Goal: Task Accomplishment & Management: Use online tool/utility

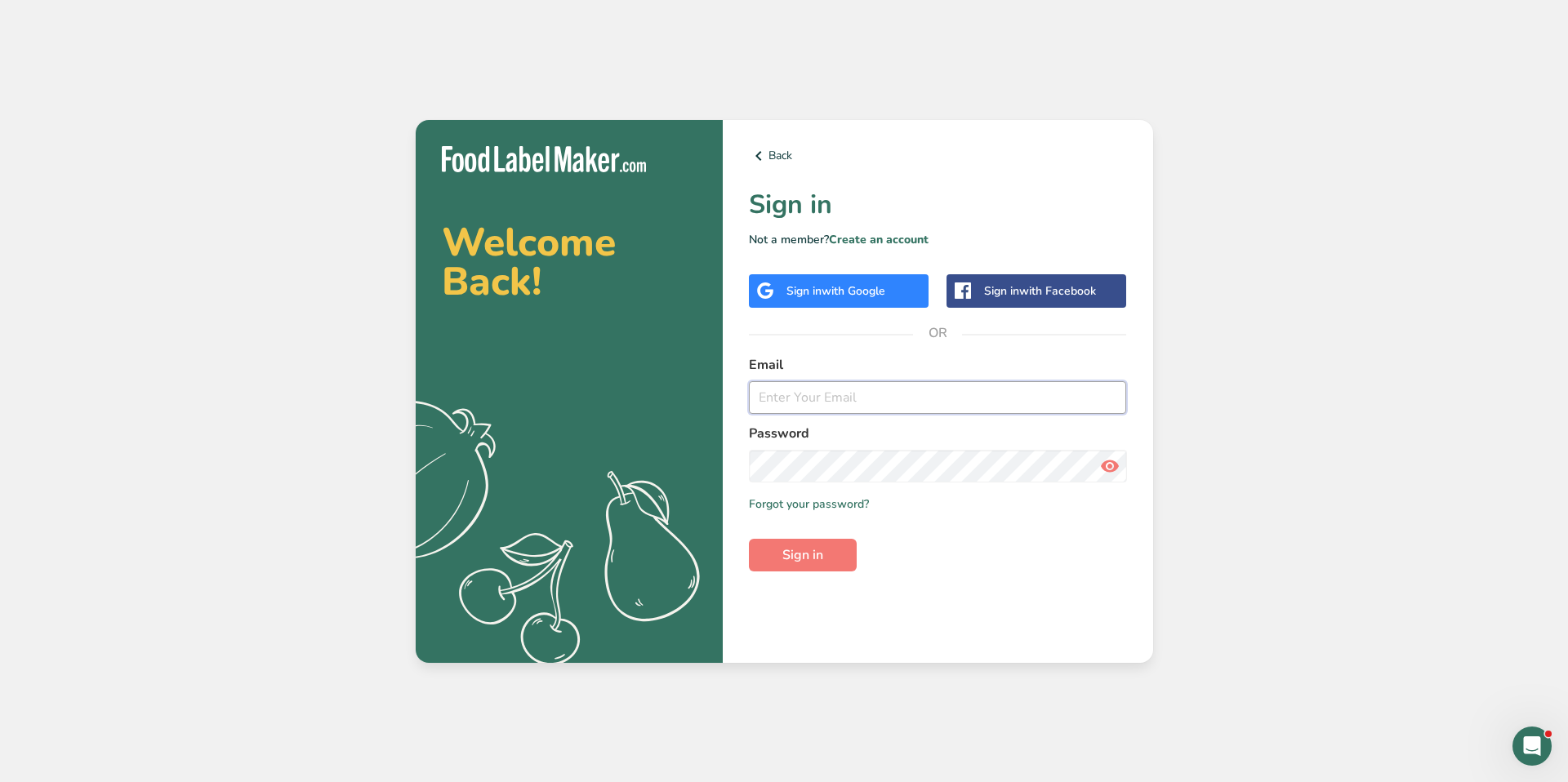
click at [894, 391] on input "email" at bounding box center [938, 397] width 378 height 33
drag, startPoint x: 866, startPoint y: 348, endPoint x: 849, endPoint y: 310, distance: 41.6
click at [862, 342] on div "Back Sign in Not a member? Create an account Sign in with Google Sign in with F…" at bounding box center [938, 391] width 430 height 542
click at [845, 294] on span "with Google" at bounding box center [852, 291] width 63 height 15
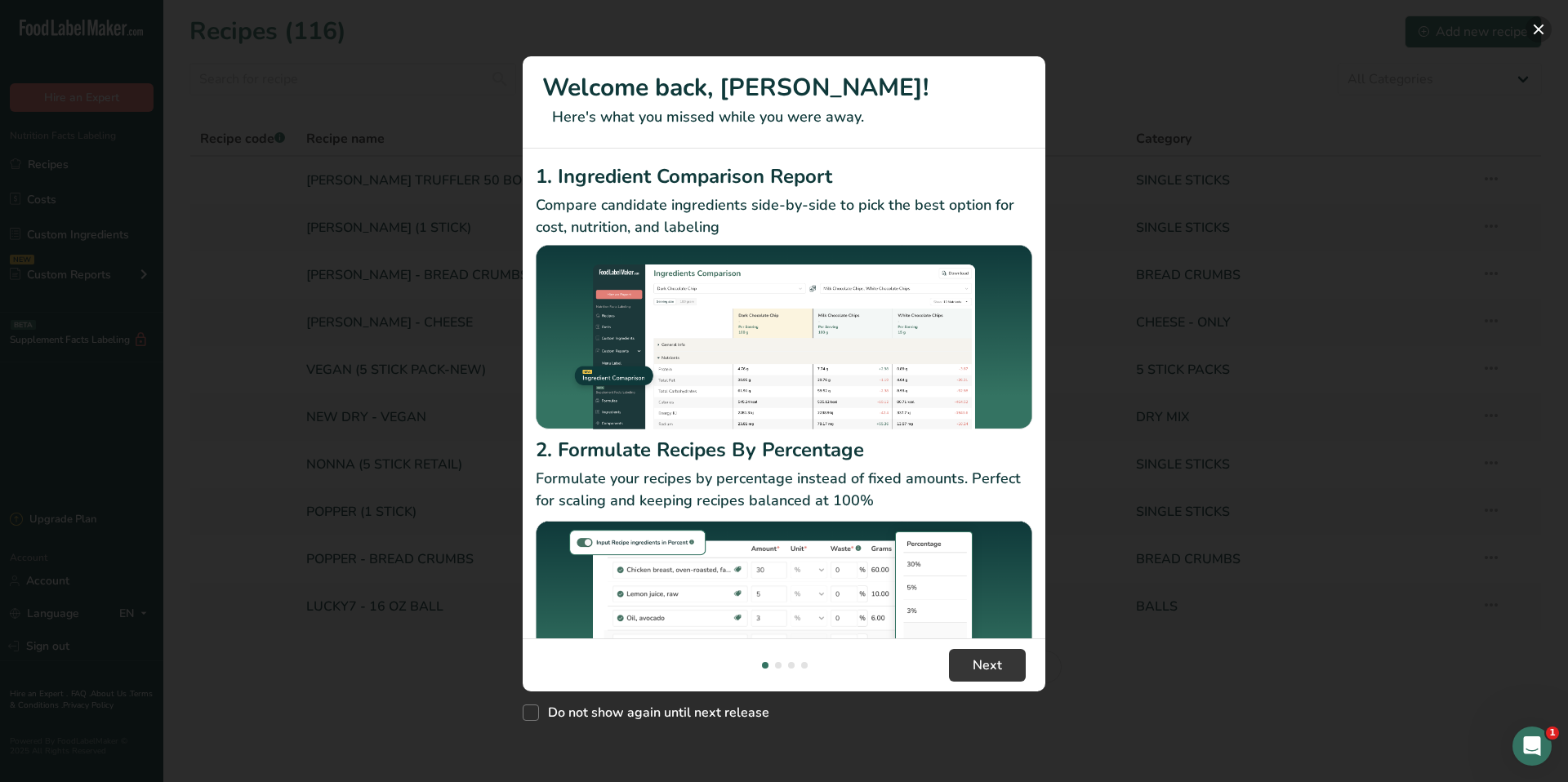
click at [1535, 32] on button "New Features" at bounding box center [1538, 29] width 26 height 26
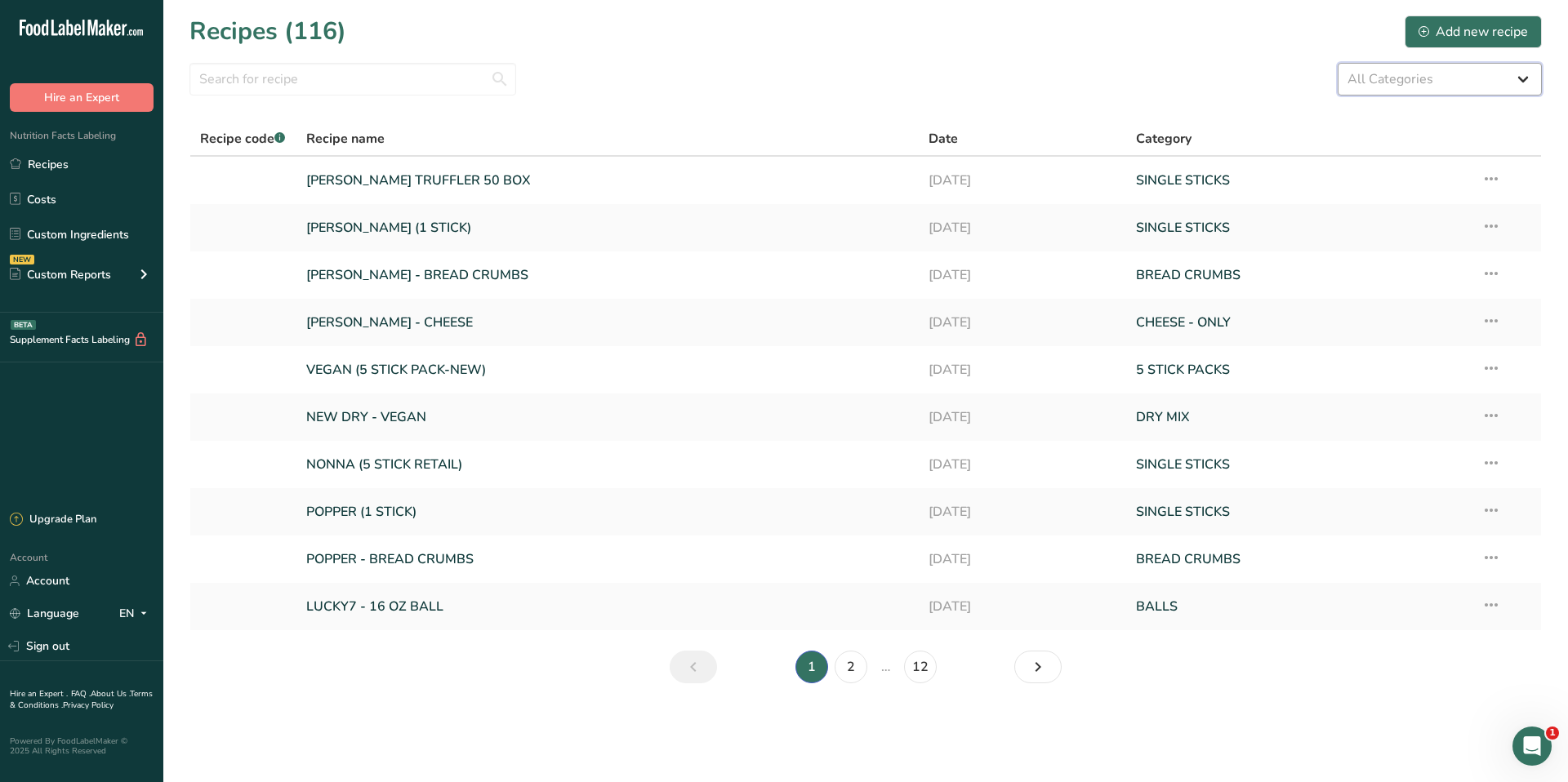
click at [1392, 81] on select "All Categories 5 STICK PACKS 50 STICK PACKS Baked Goods BALLS [GEOGRAPHIC_DATA]…" at bounding box center [1440, 79] width 204 height 33
select select "1137"
click at [1338, 63] on select "All Categories 5 STICK PACKS 50 STICK PACKS Baked Goods BALLS [GEOGRAPHIC_DATA]…" at bounding box center [1440, 79] width 204 height 33
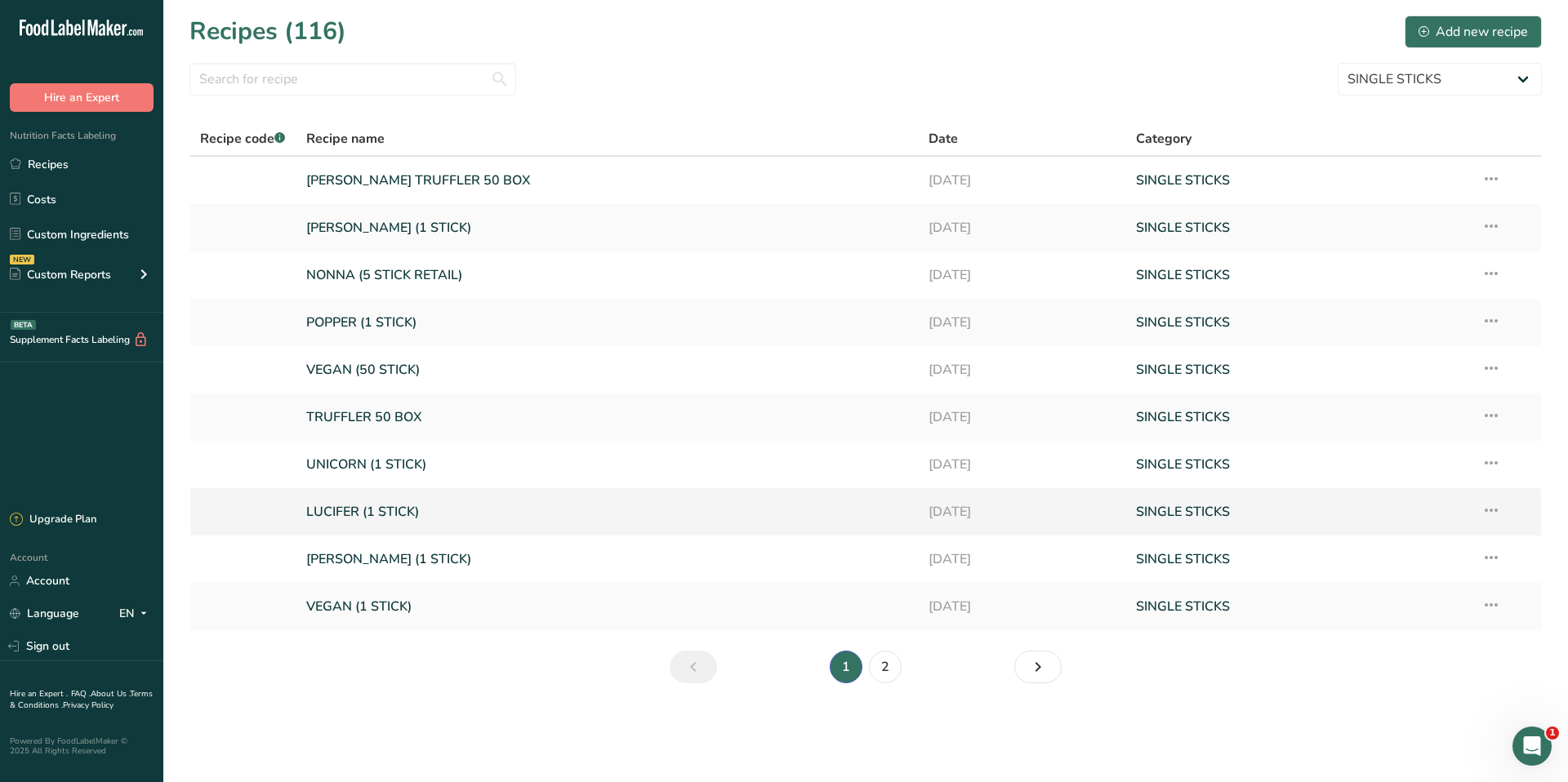
click at [414, 513] on link "LUCIFER (1 STICK)" at bounding box center [608, 511] width 603 height 35
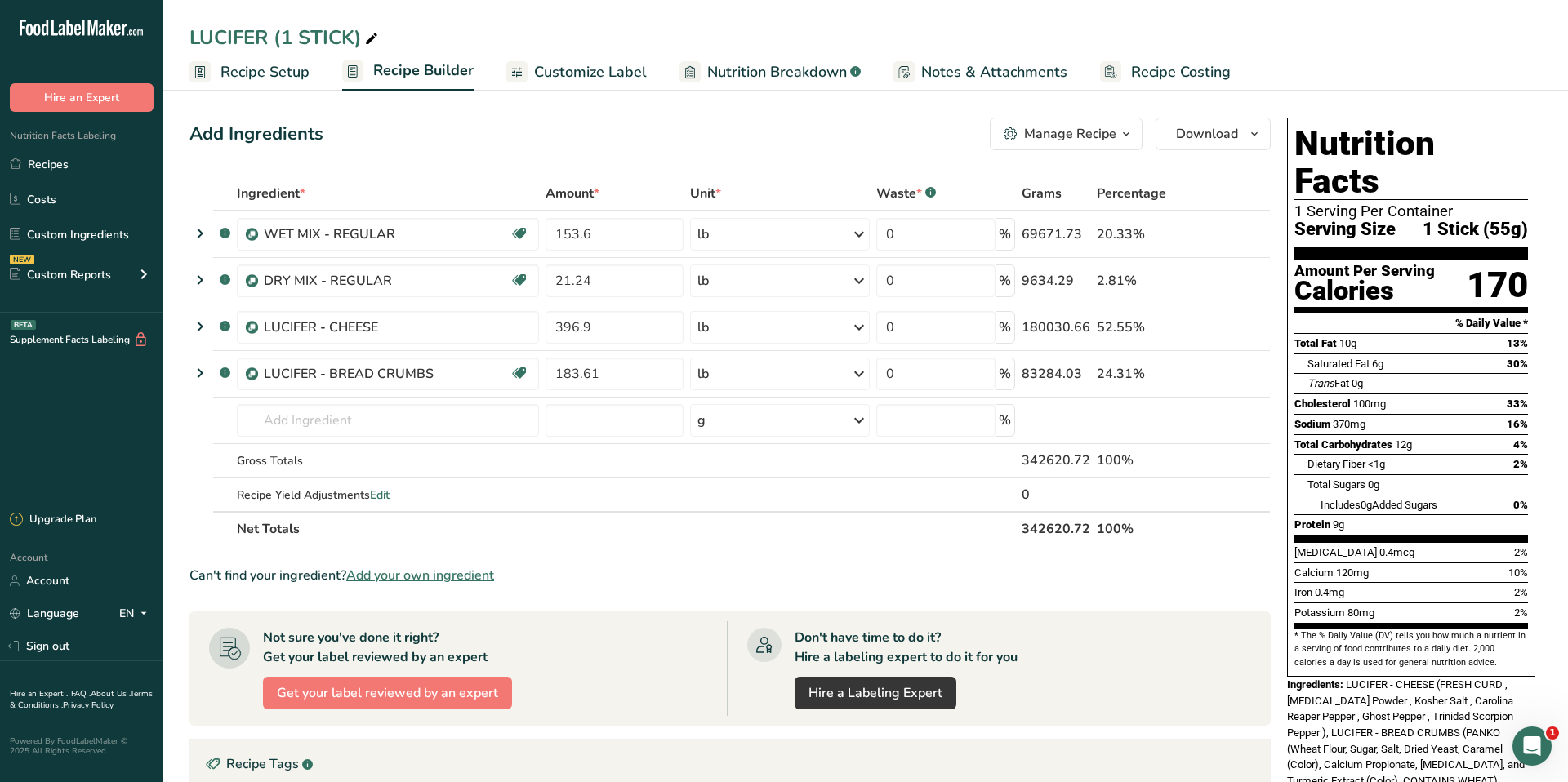
click at [263, 79] on span "Recipe Setup" at bounding box center [264, 73] width 89 height 22
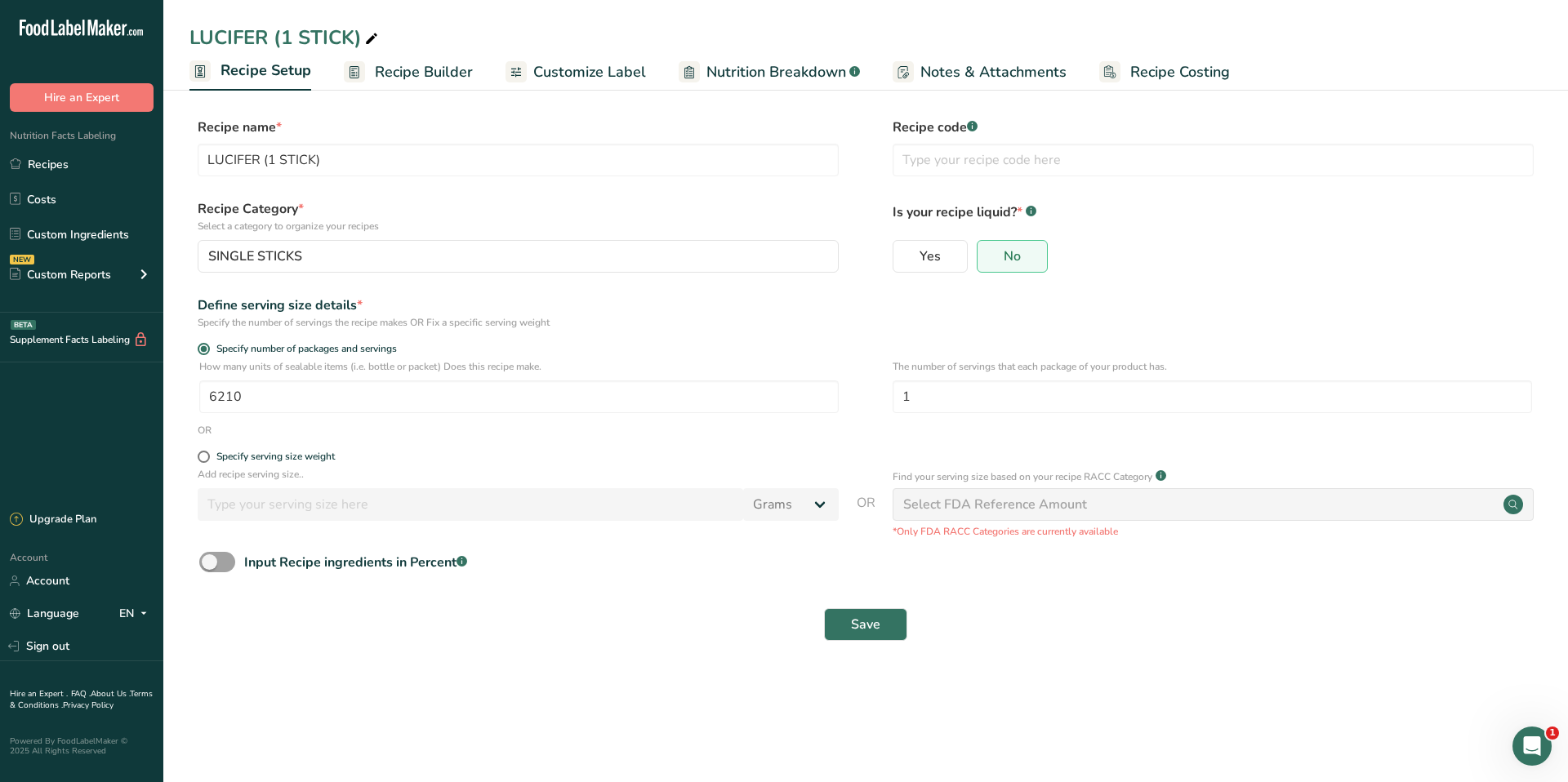
click at [414, 71] on span "Recipe Builder" at bounding box center [424, 73] width 98 height 22
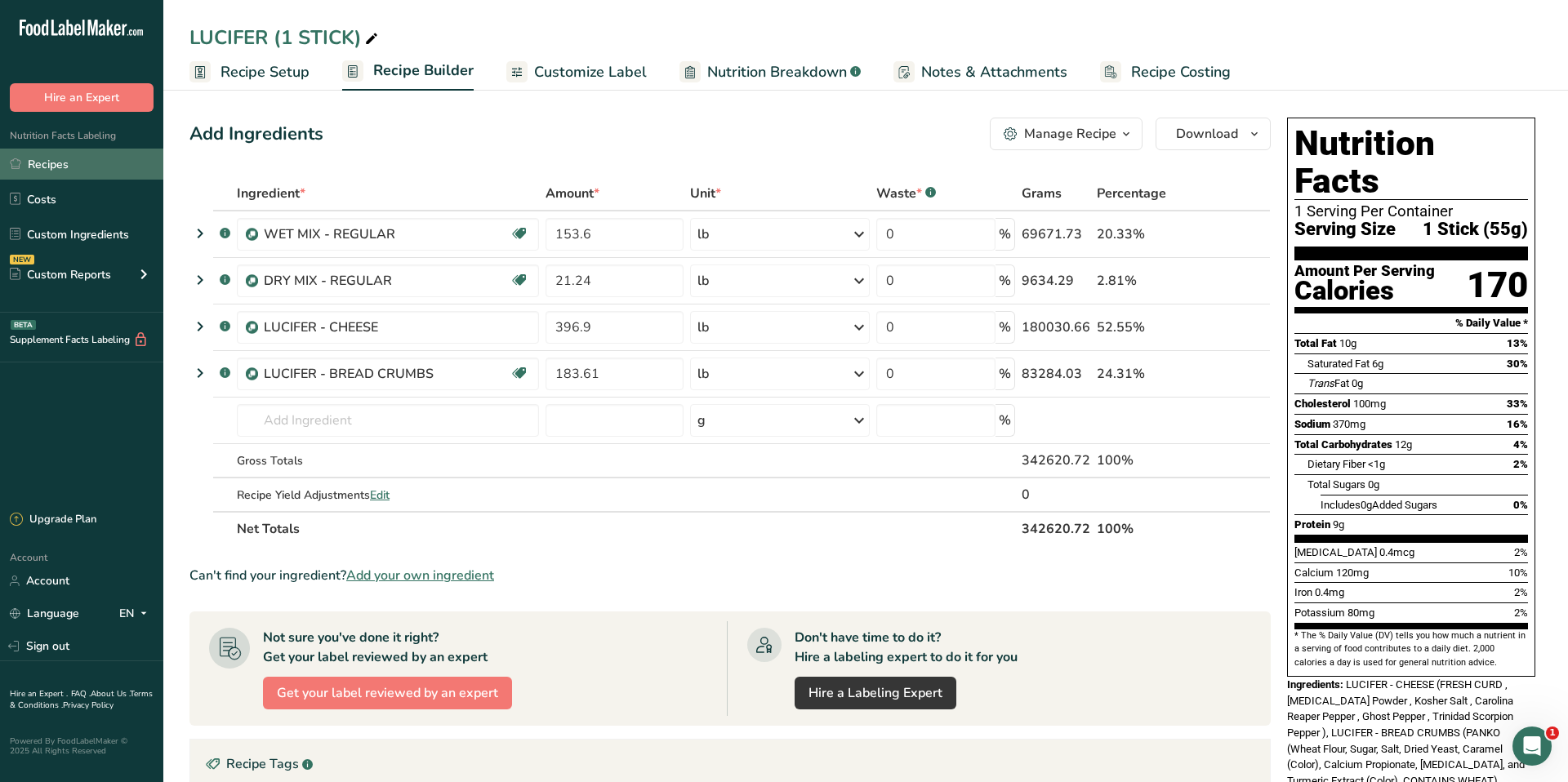
click at [55, 164] on link "Recipes" at bounding box center [82, 164] width 164 height 31
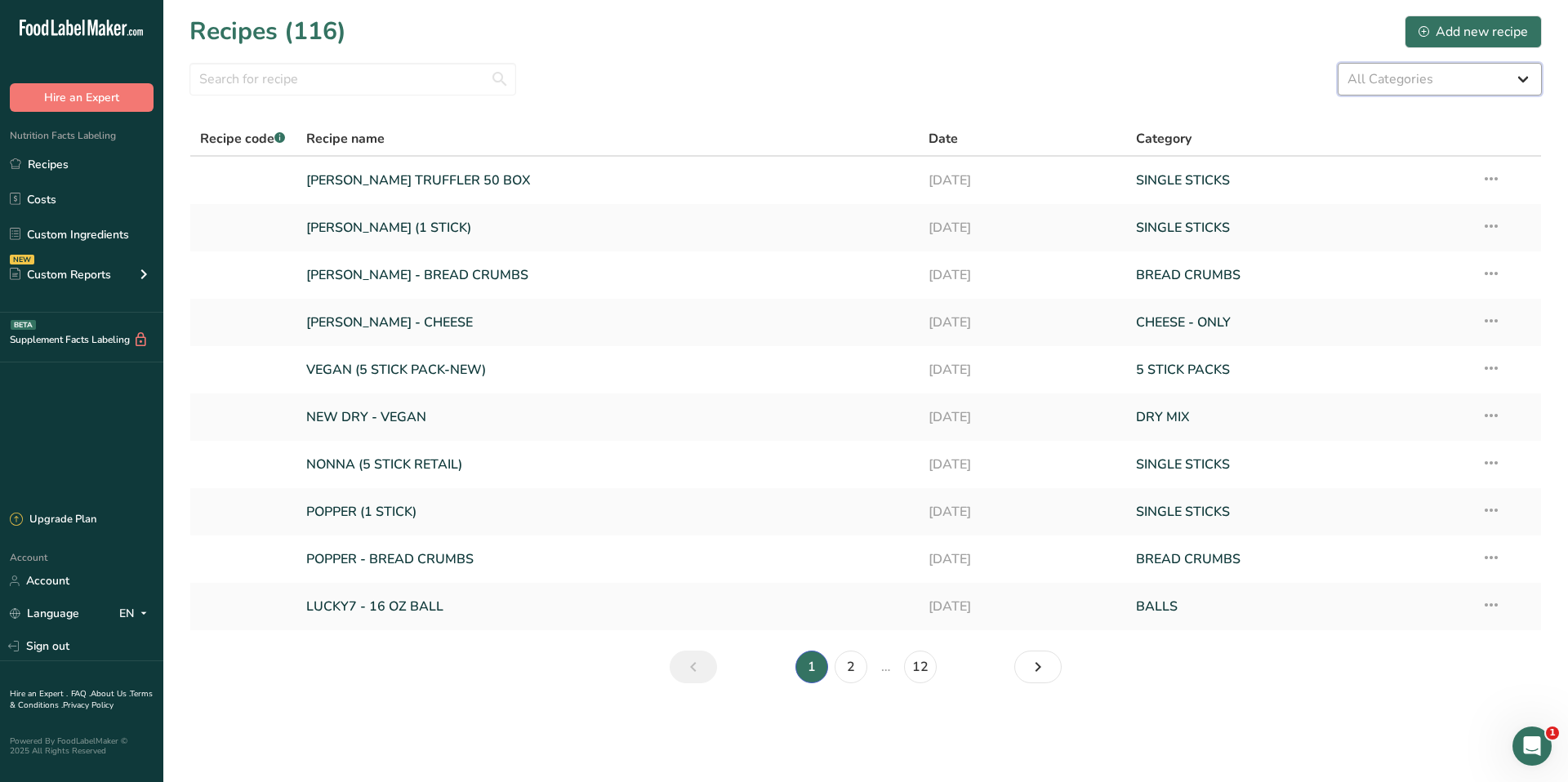
click at [1373, 78] on select "All Categories 5 STICK PACKS 50 STICK PACKS Baked Goods BALLS [GEOGRAPHIC_DATA]…" at bounding box center [1440, 79] width 204 height 33
select select "1180"
click at [1338, 63] on select "All Categories 5 STICK PACKS 50 STICK PACKS Baked Goods BALLS [GEOGRAPHIC_DATA]…" at bounding box center [1440, 79] width 204 height 33
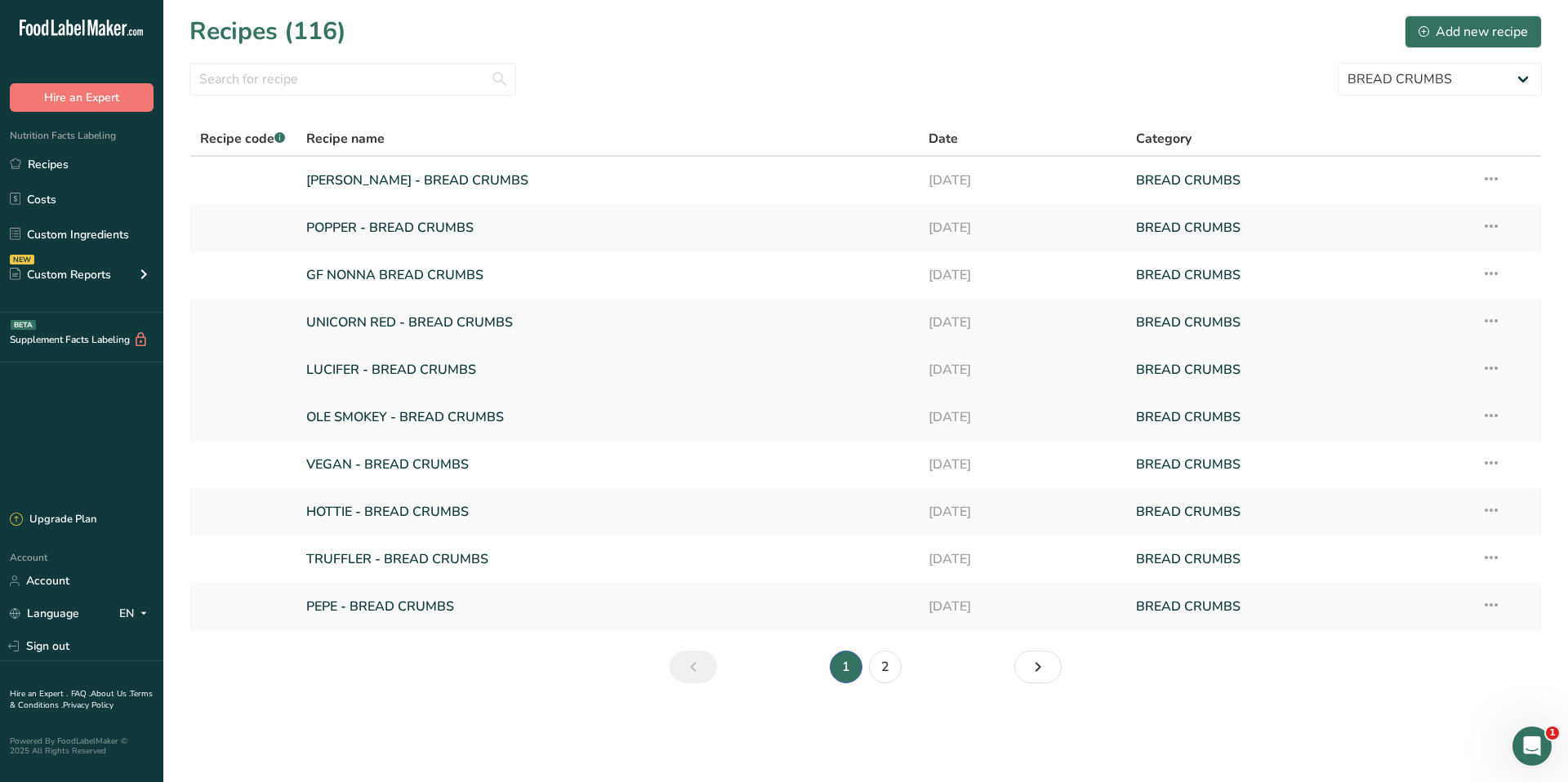
click at [652, 376] on link "LUCIFER - BREAD CRUMBS" at bounding box center [608, 369] width 603 height 35
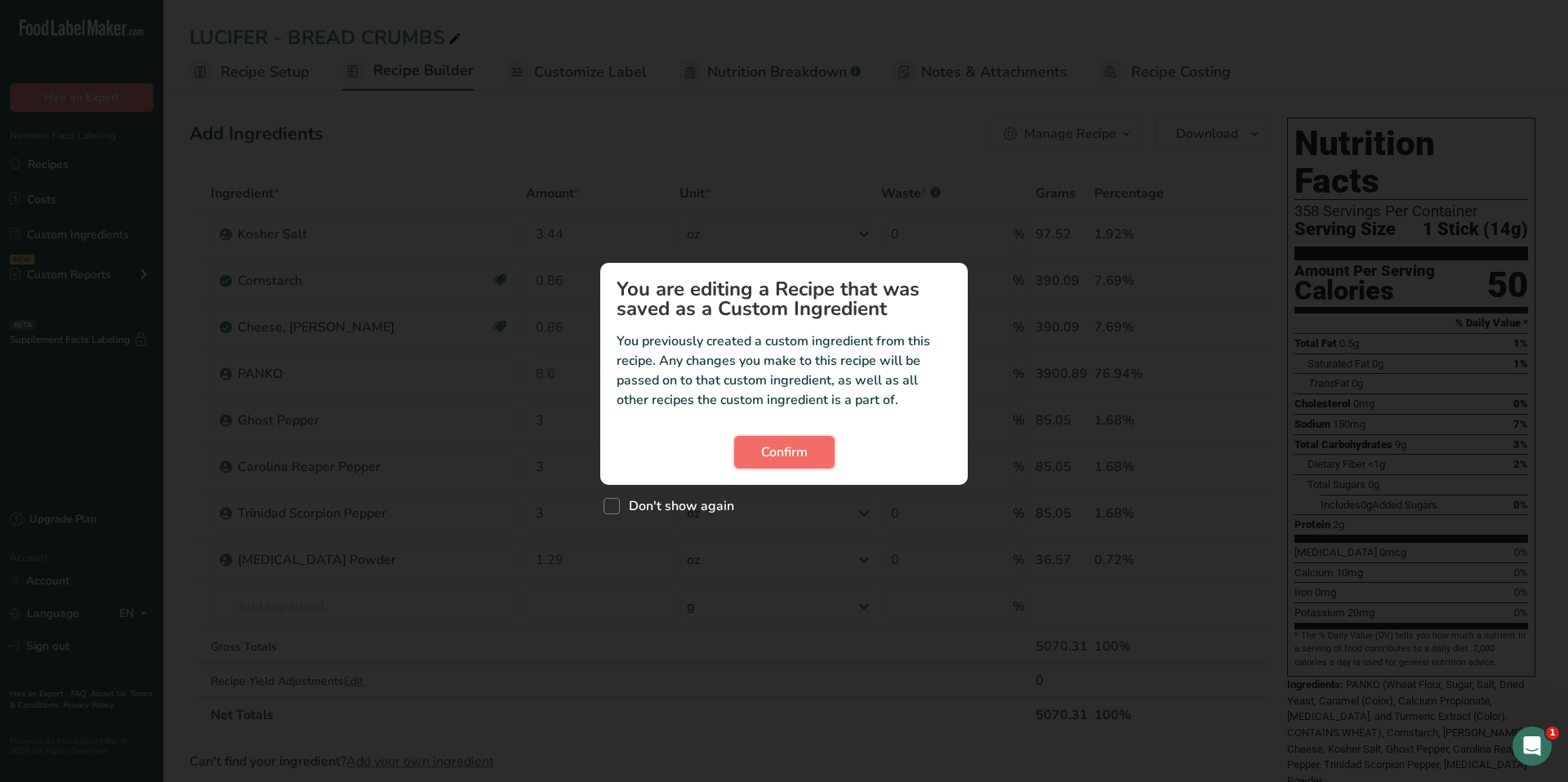
click at [800, 457] on span "Confirm" at bounding box center [784, 451] width 46 height 19
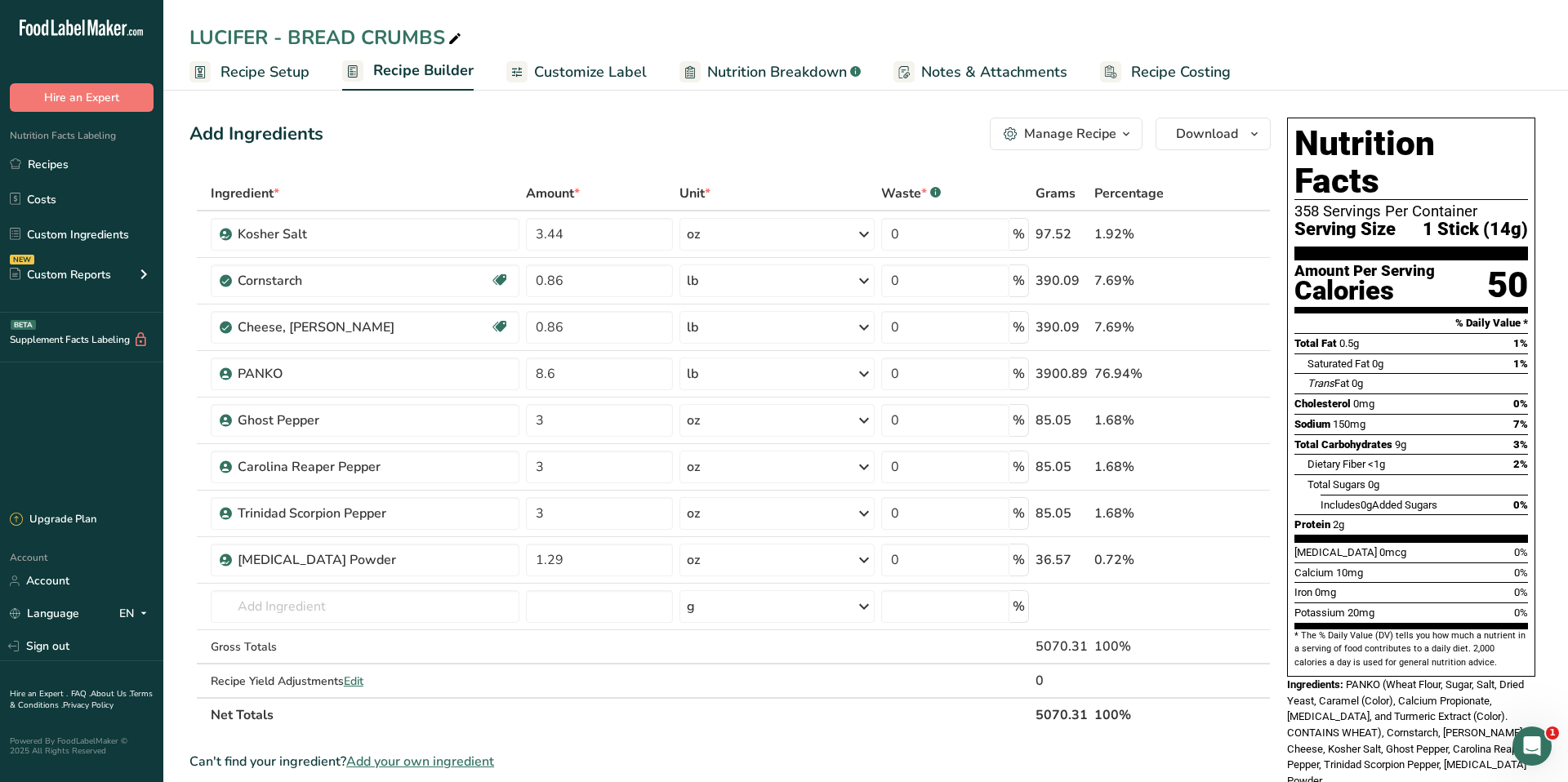
click at [254, 65] on span "Recipe Setup" at bounding box center [264, 73] width 89 height 22
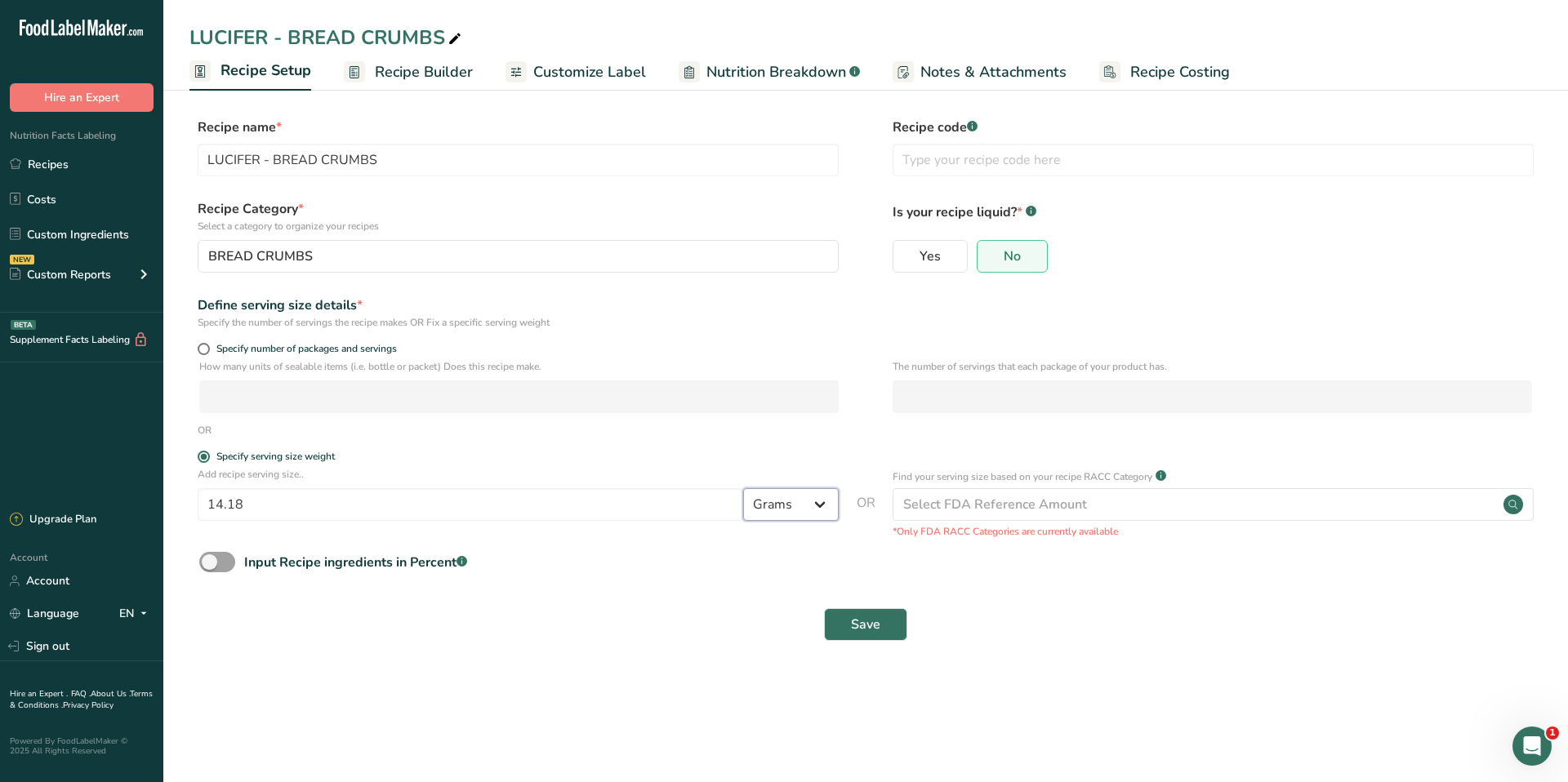
click at [781, 492] on select "Grams kg mg mcg lb oz l mL fl oz tbsp tsp cup qt gallon" at bounding box center [791, 504] width 95 height 33
select select "12"
click at [743, 488] on select "Grams kg mg mcg lb oz l mL fl oz tbsp tsp cup qt gallon" at bounding box center [791, 504] width 95 height 33
click at [863, 624] on span "Save" at bounding box center [865, 624] width 30 height 19
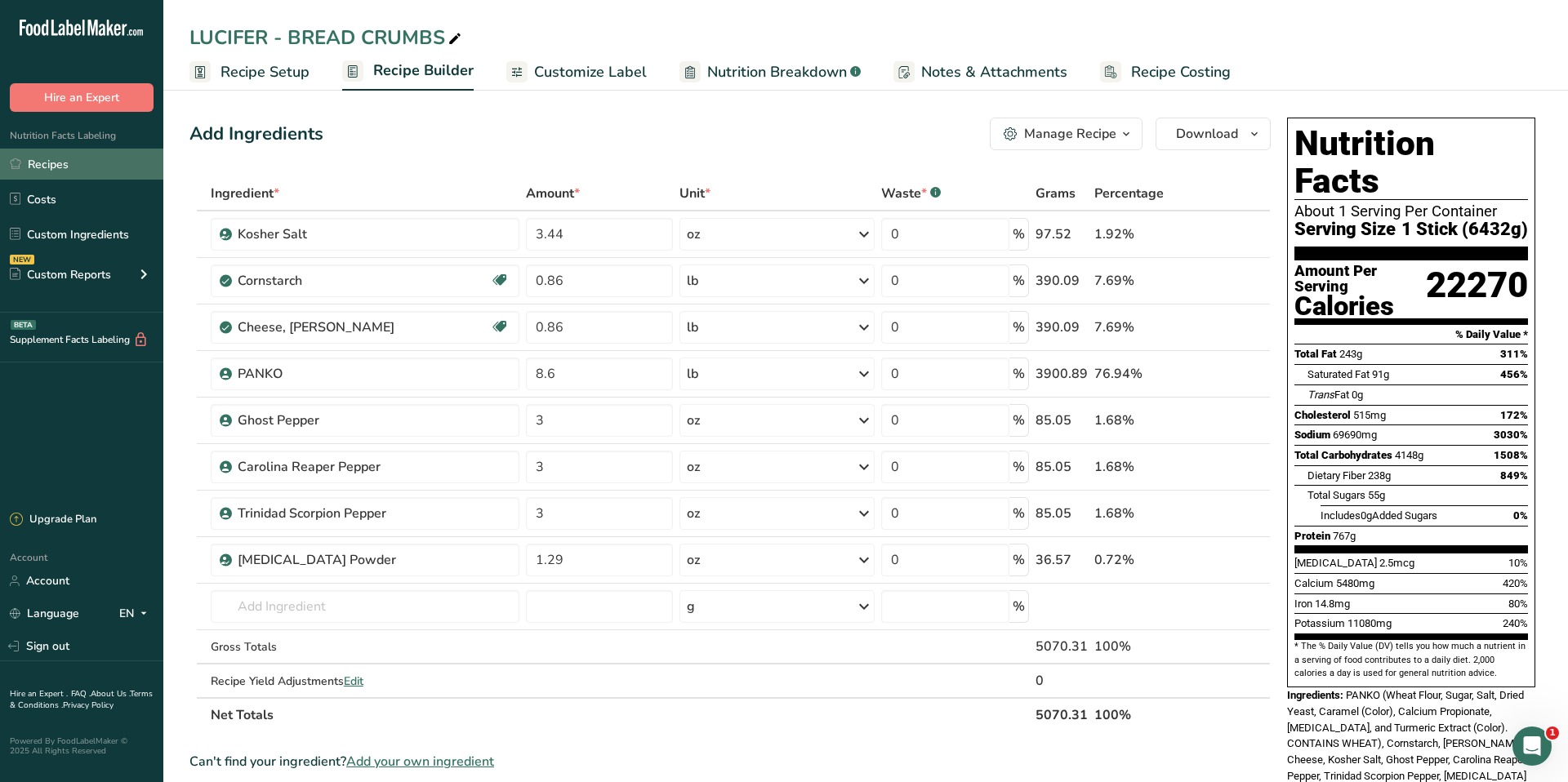
click at [59, 167] on link "Recipes" at bounding box center [82, 164] width 164 height 31
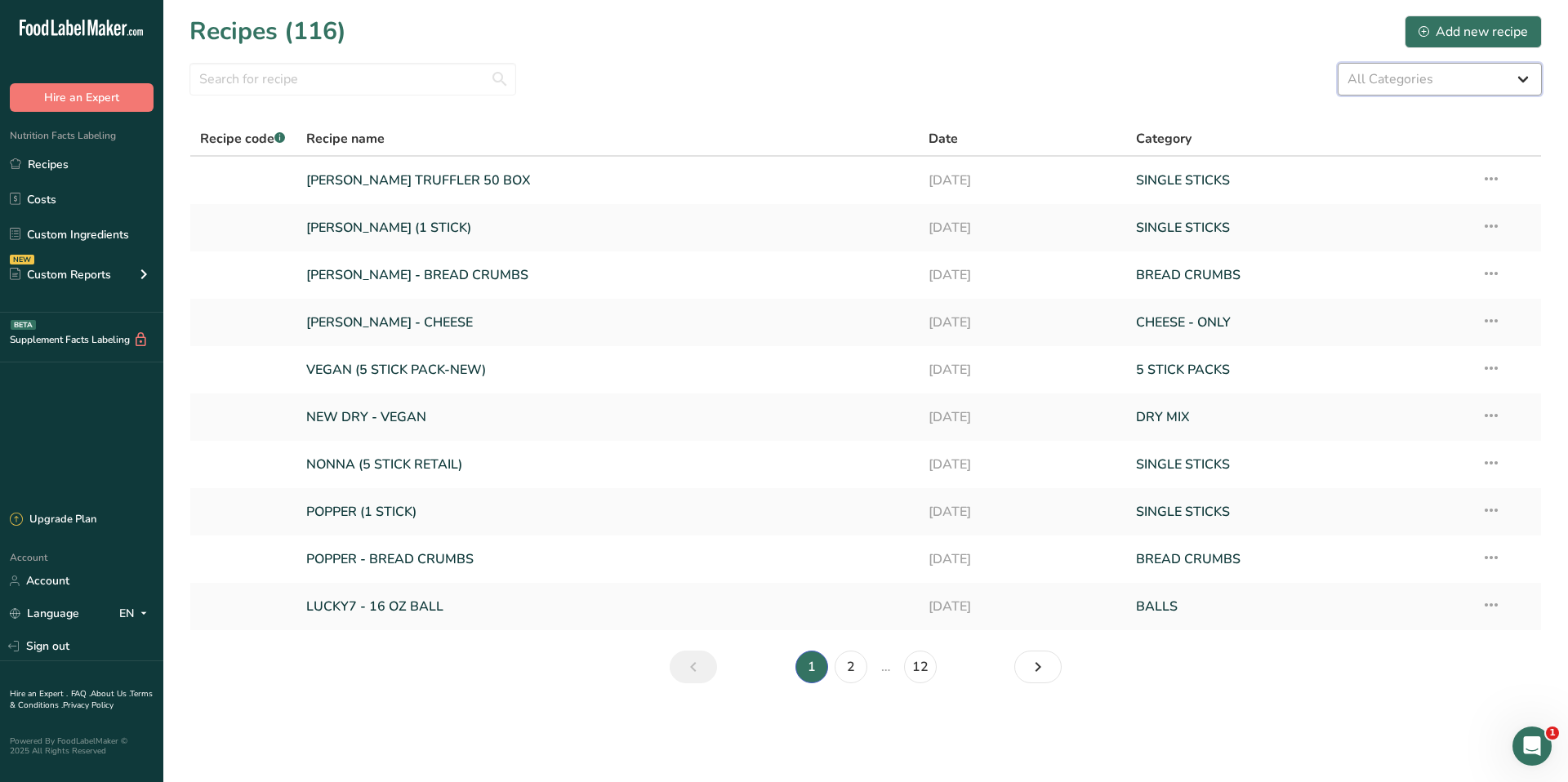
click at [1387, 84] on select "All Categories 5 STICK PACKS 50 STICK PACKS Baked Goods BALLS [GEOGRAPHIC_DATA]…" at bounding box center [1440, 79] width 204 height 33
select select "1137"
click at [1338, 63] on select "All Categories 5 STICK PACKS 50 STICK PACKS Baked Goods BALLS [GEOGRAPHIC_DATA]…" at bounding box center [1440, 79] width 204 height 33
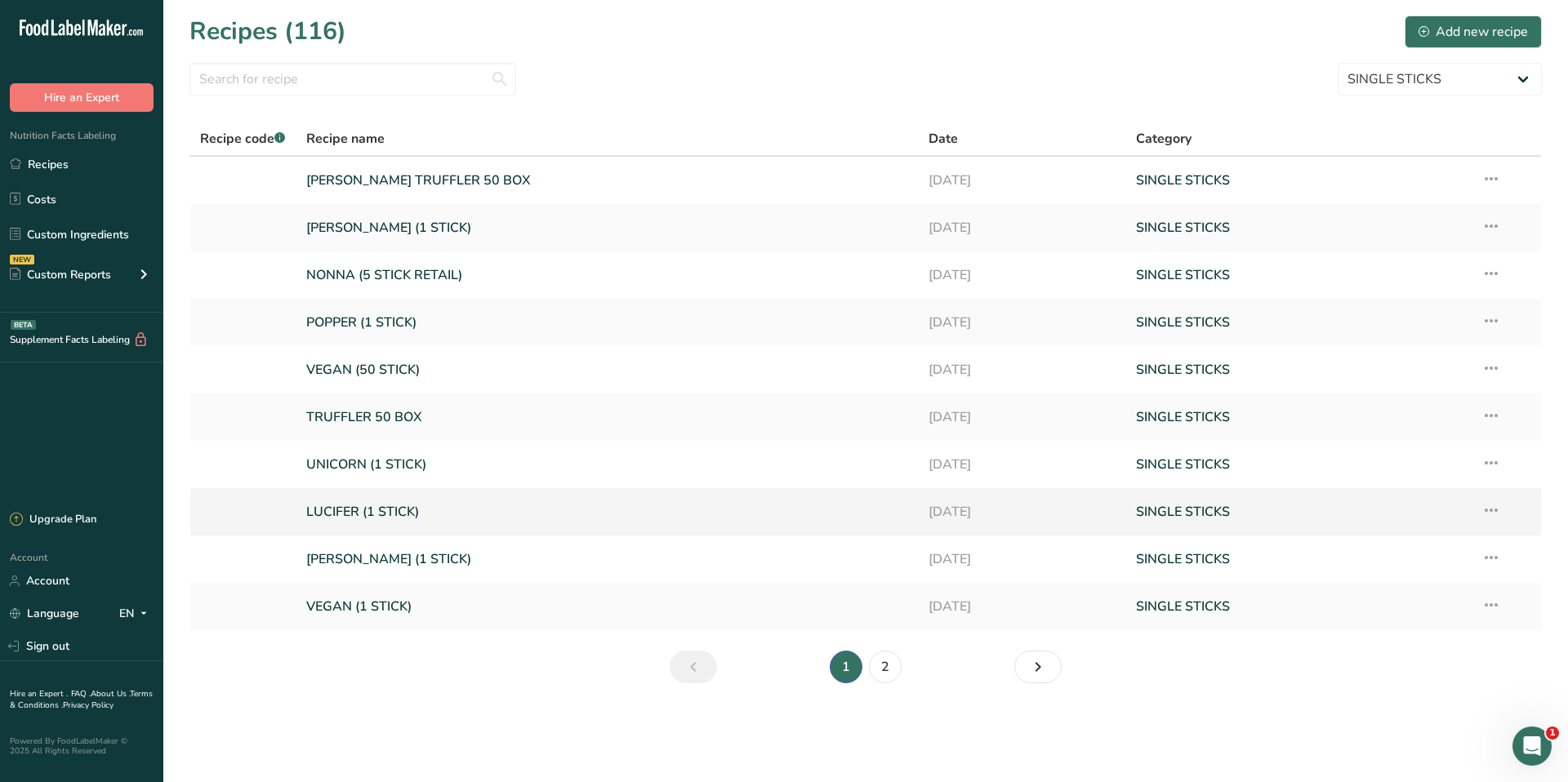
click at [404, 499] on link "LUCIFER (1 STICK)" at bounding box center [608, 511] width 603 height 35
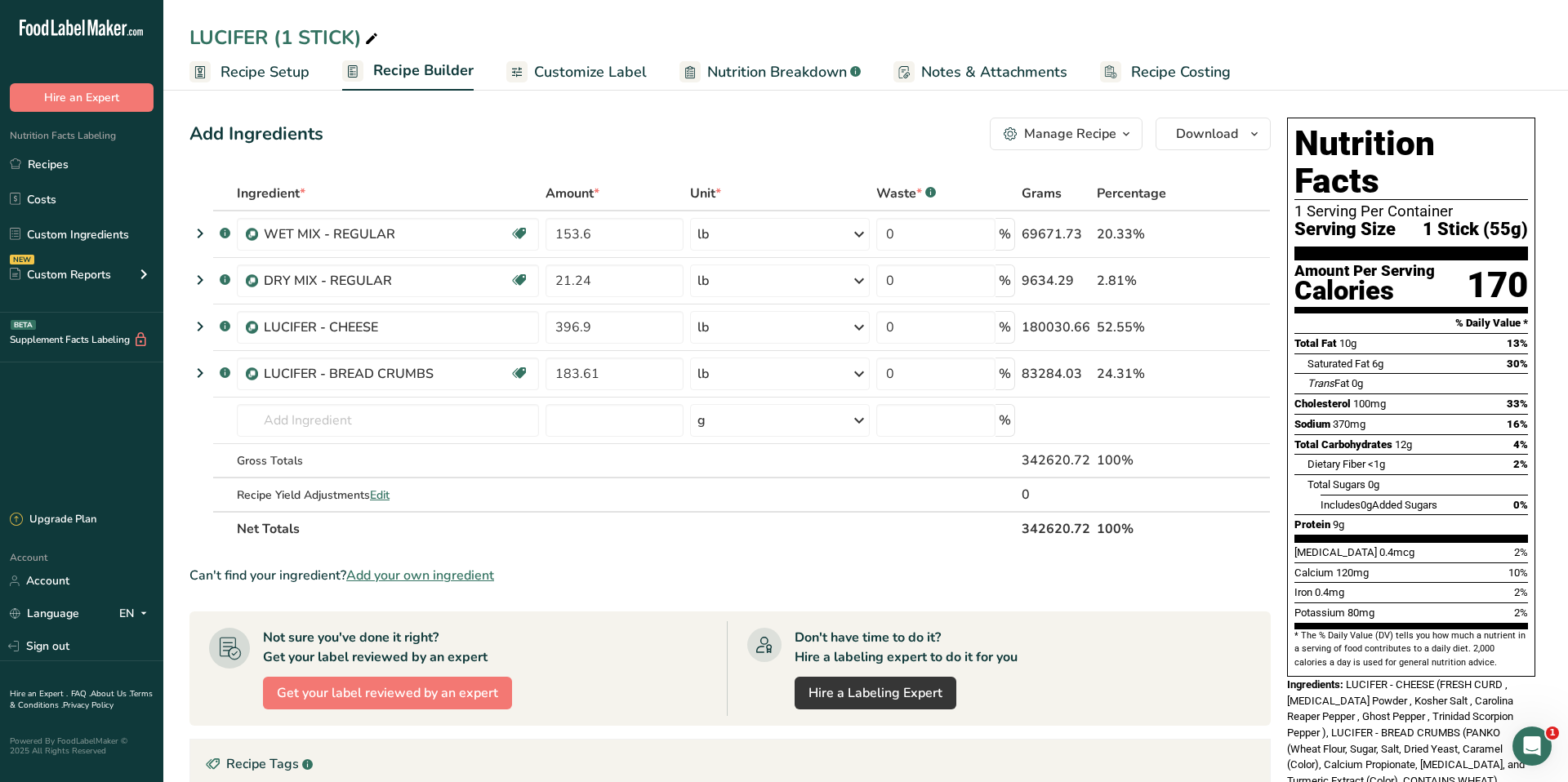
click at [1133, 76] on span "Recipe Costing" at bounding box center [1181, 73] width 100 height 22
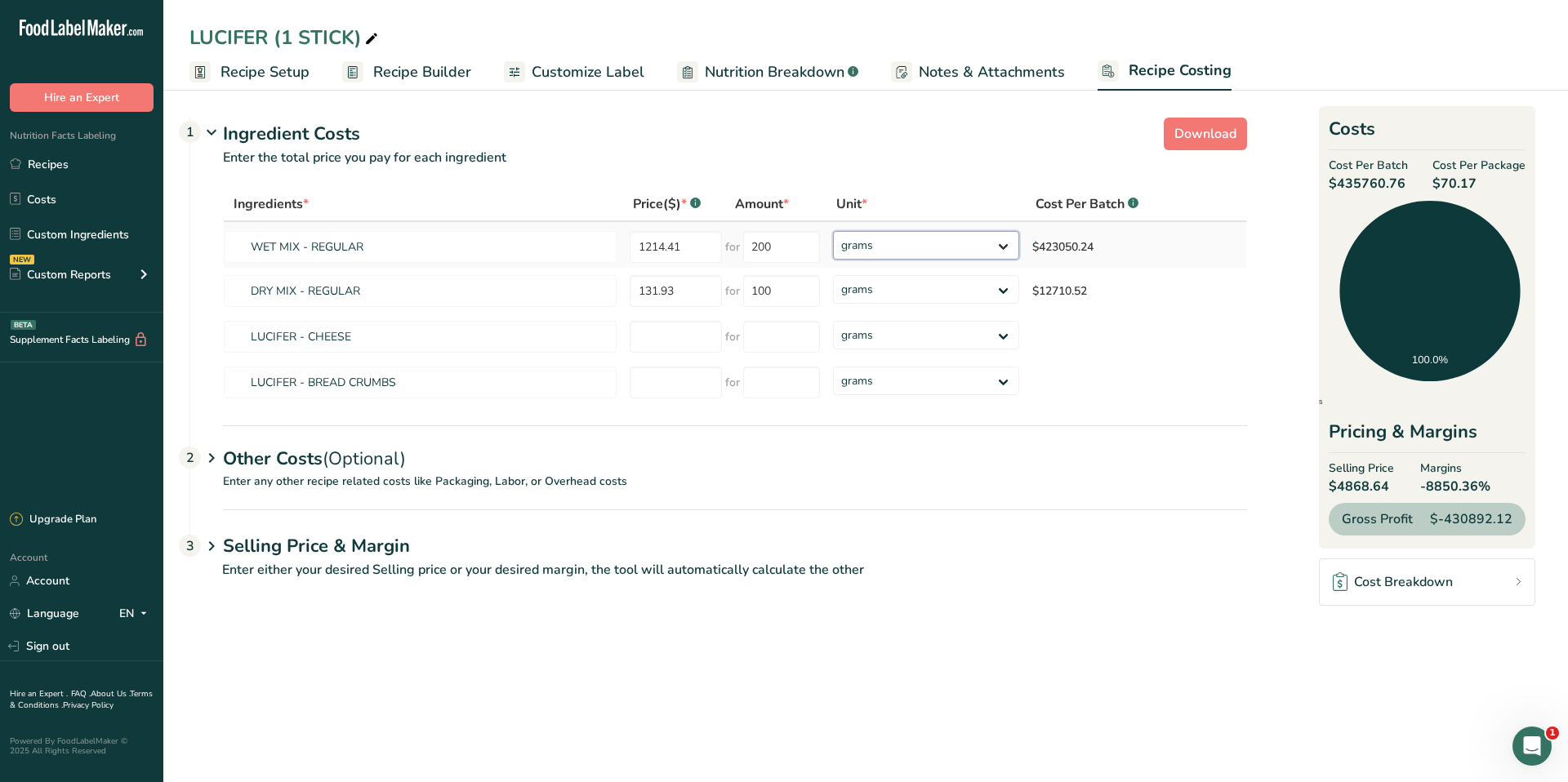
click at [912, 240] on select "grams kg mg mcg lb oz" at bounding box center [927, 245] width 187 height 29
select select "12"
click at [833, 231] on select "grams kg mg mcg lb oz" at bounding box center [927, 245] width 187 height 29
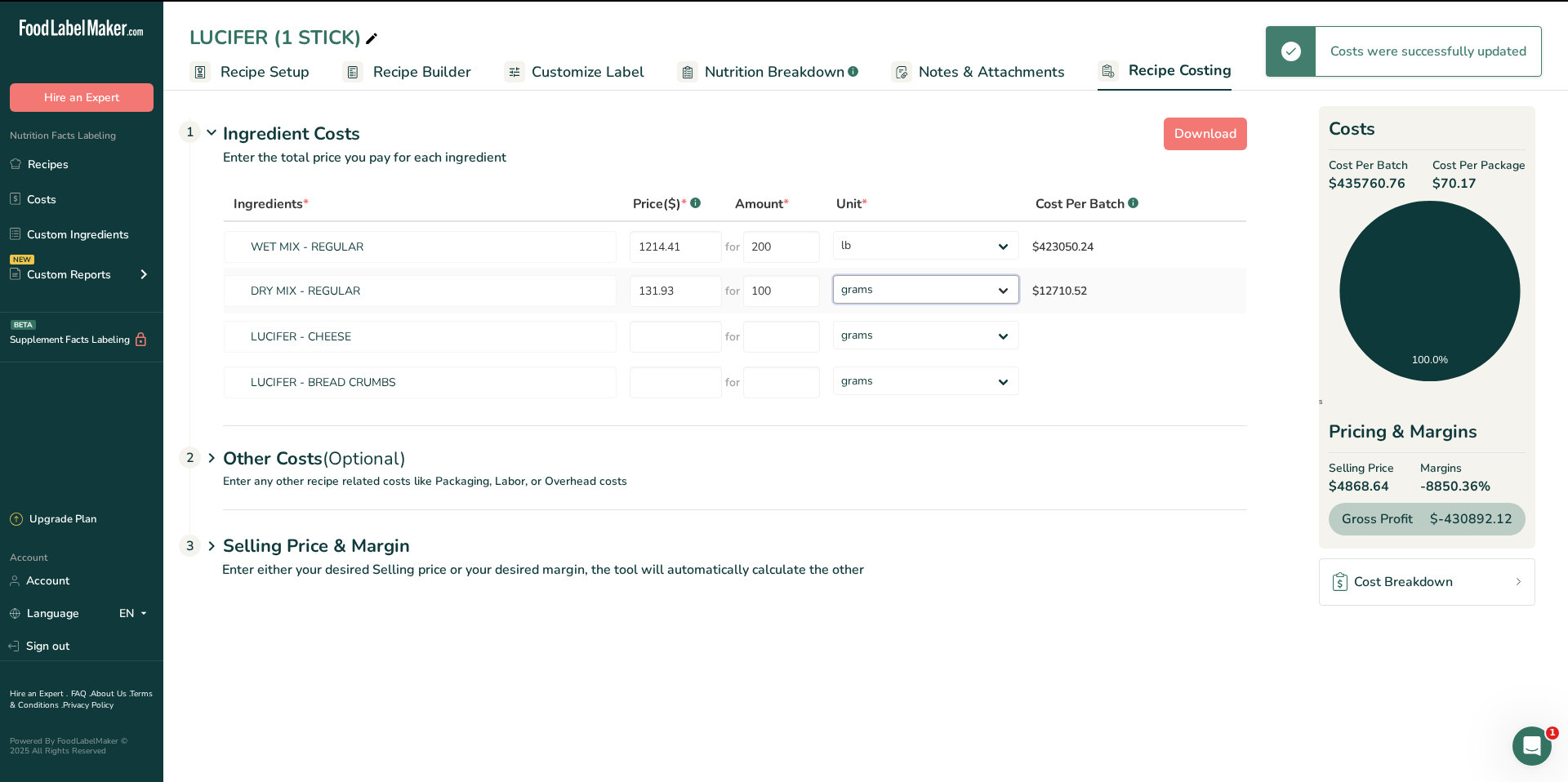
click at [891, 288] on select "grams kg mg mcg lb oz" at bounding box center [927, 289] width 187 height 29
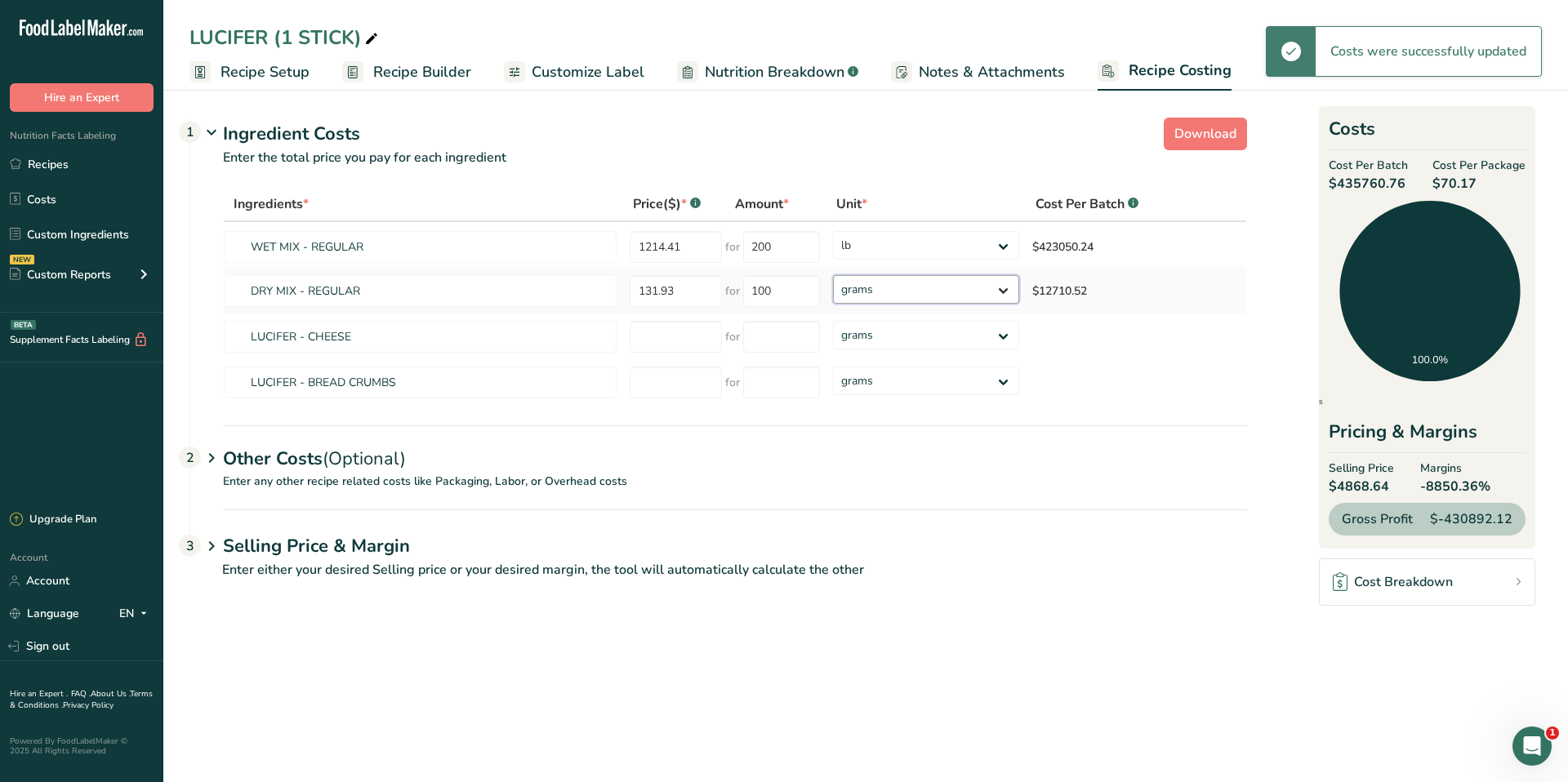
select select "12"
click at [833, 275] on select "grams kg mg mcg lb oz" at bounding box center [927, 289] width 187 height 29
click at [888, 290] on select "grams kg mg mcg lb oz" at bounding box center [917, 289] width 184 height 29
select select "12"
click at [825, 275] on select "grams kg mg mcg lb oz" at bounding box center [917, 289] width 184 height 29
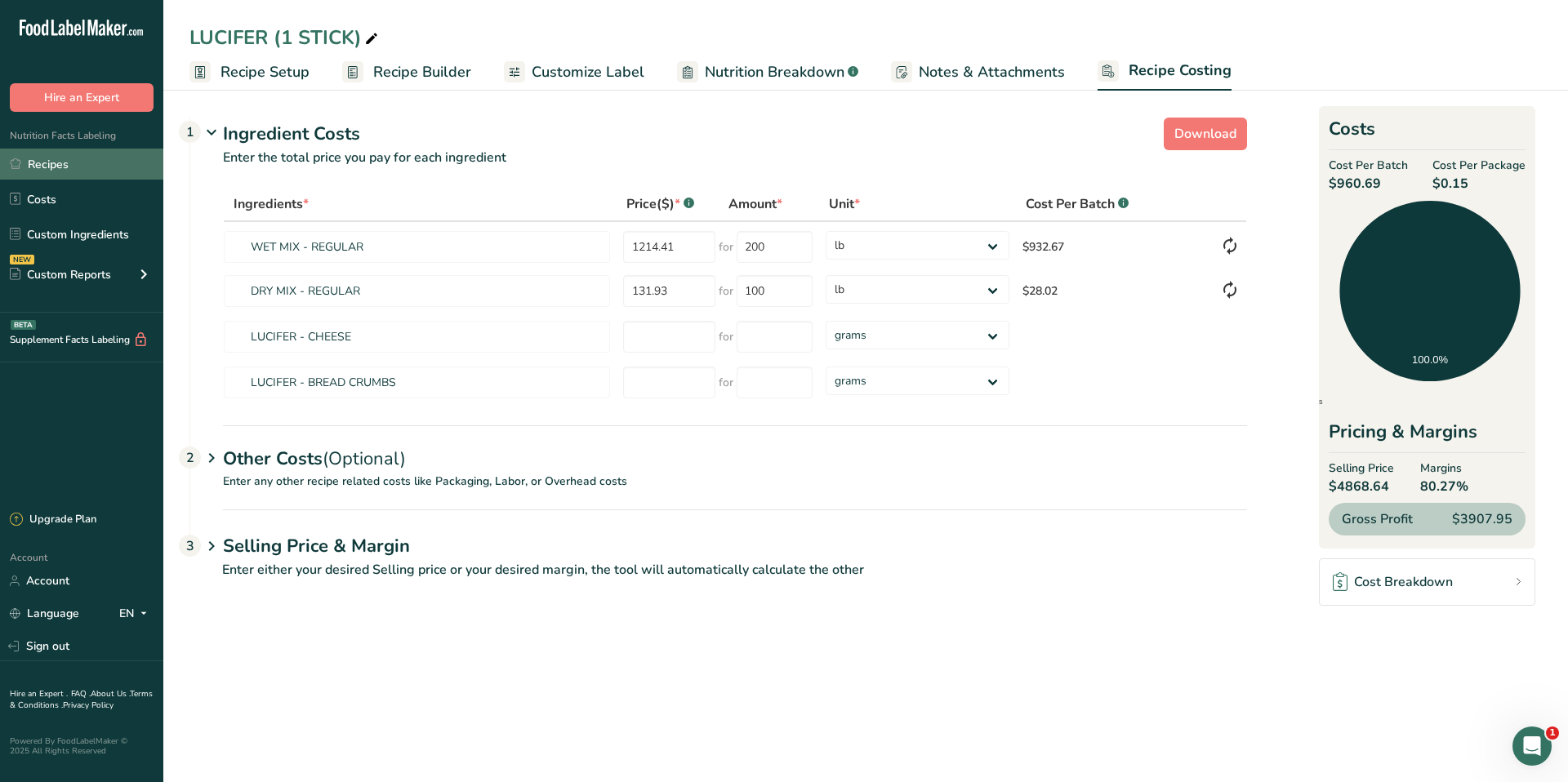
click at [53, 160] on link "Recipes" at bounding box center [82, 164] width 164 height 31
